Goal: Find specific page/section: Find specific page/section

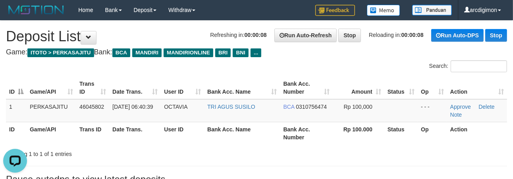
click at [327, 54] on h4 "Game: ITOTO > PERKASAJITU Bank: BCA MANDIRI MANDIRIONLINE BRI BNI ..." at bounding box center [256, 52] width 501 height 8
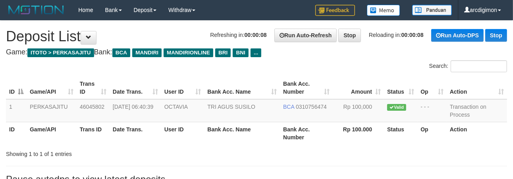
click at [322, 63] on div "Search:" at bounding box center [384, 67] width 244 height 14
